Goal: Manage account settings

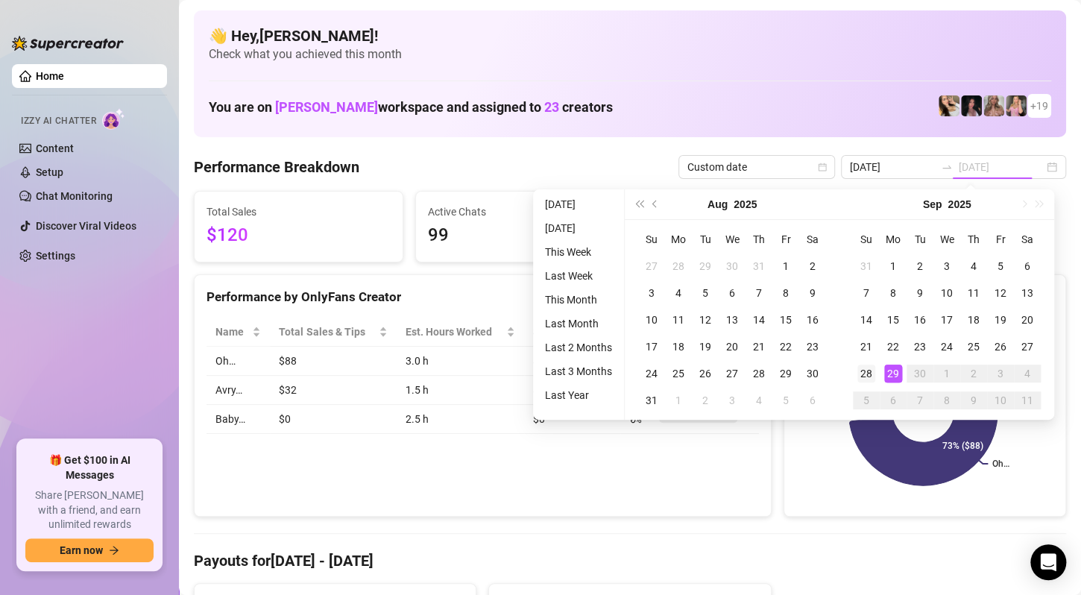
type input "[DATE]"
click at [872, 374] on div "28" at bounding box center [867, 374] width 18 height 18
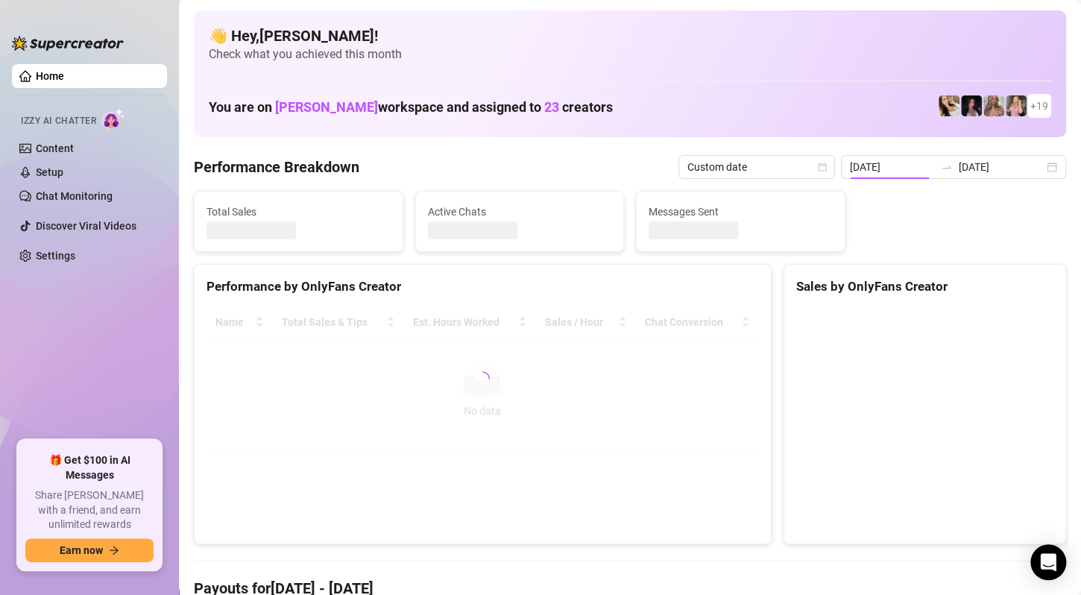
type input "[DATE]"
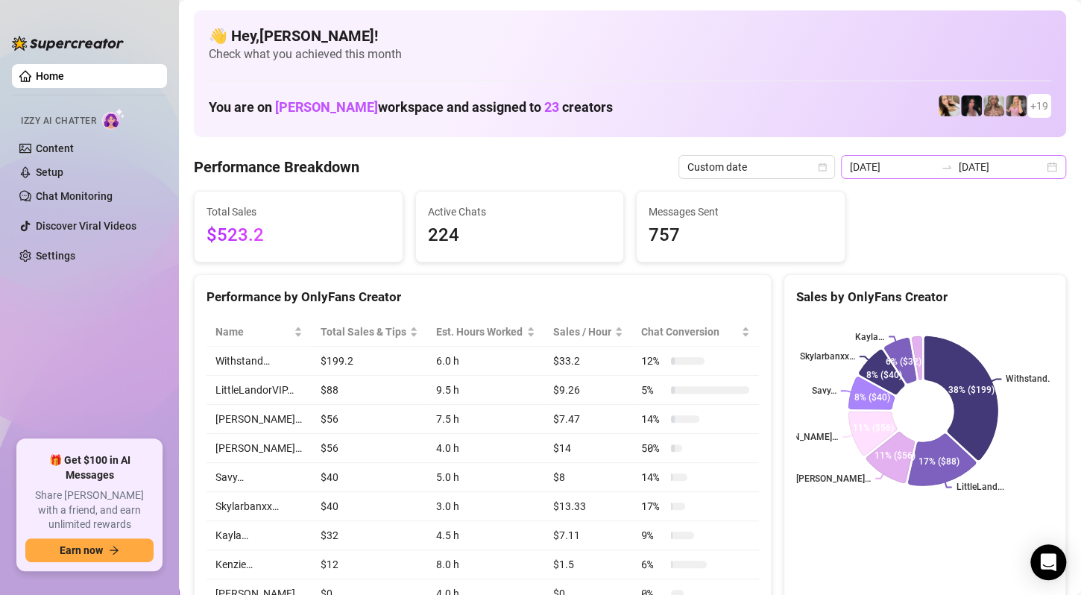
click at [1038, 168] on div "[DATE] [DATE]" at bounding box center [953, 167] width 225 height 24
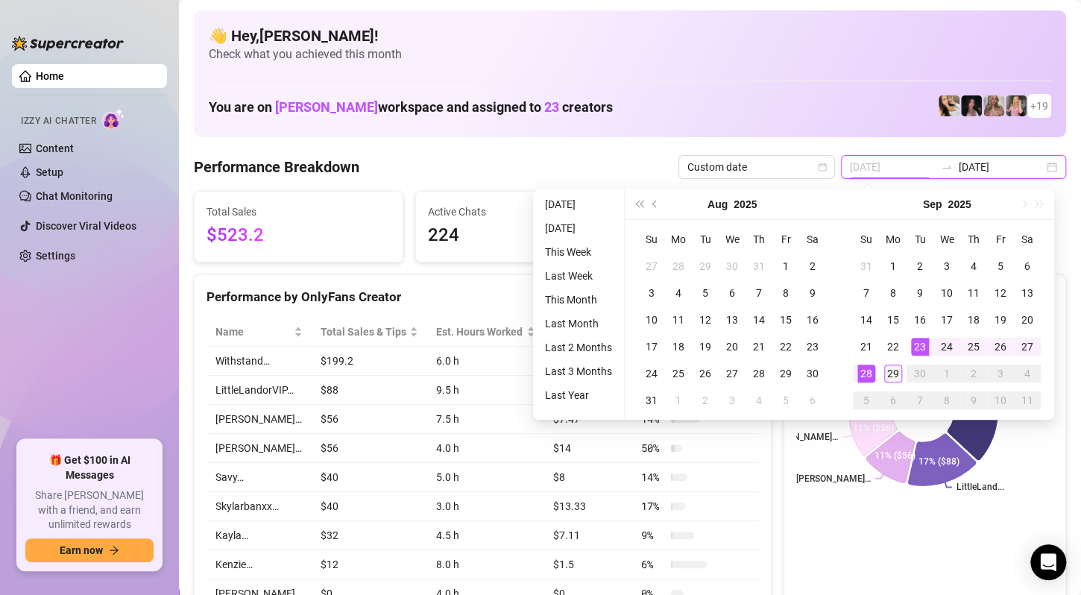
type input "[DATE]"
click at [889, 384] on td "29" at bounding box center [893, 373] width 27 height 27
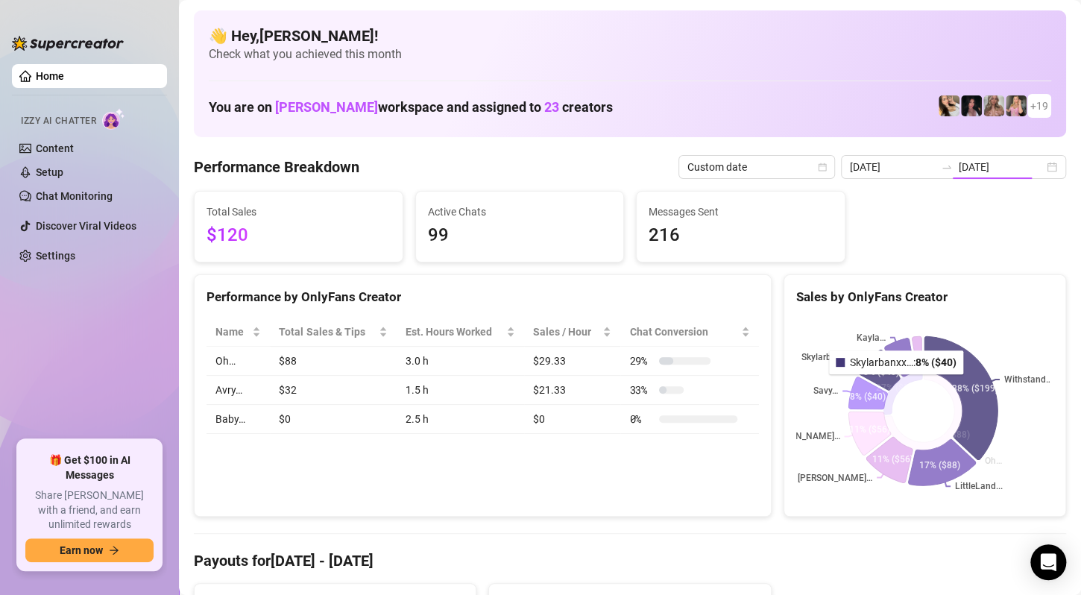
type input "[DATE]"
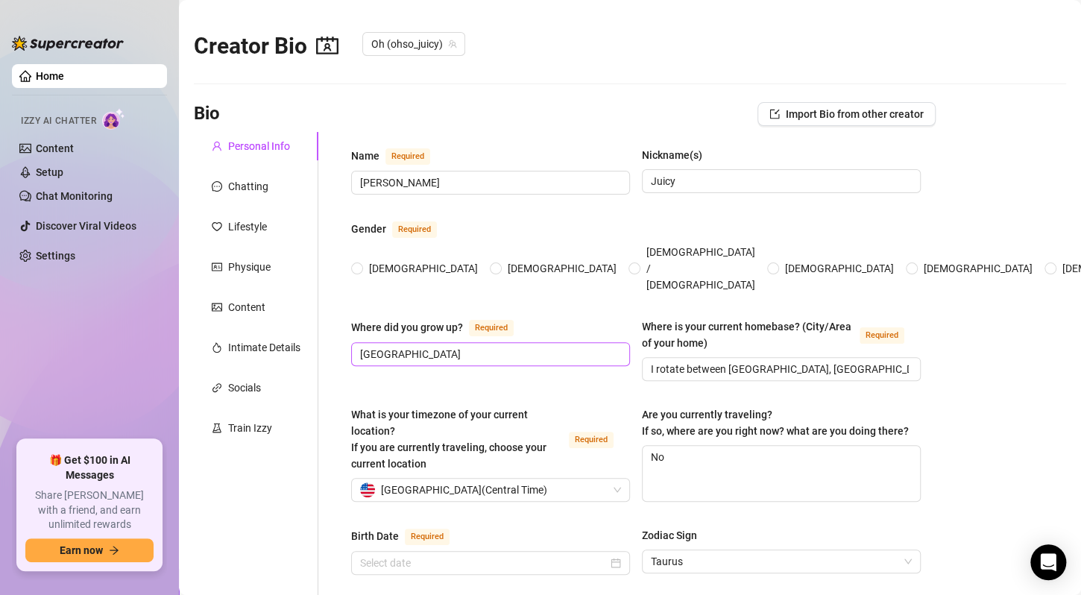
type input "[DATE]"
